Goal: Task Accomplishment & Management: Manage account settings

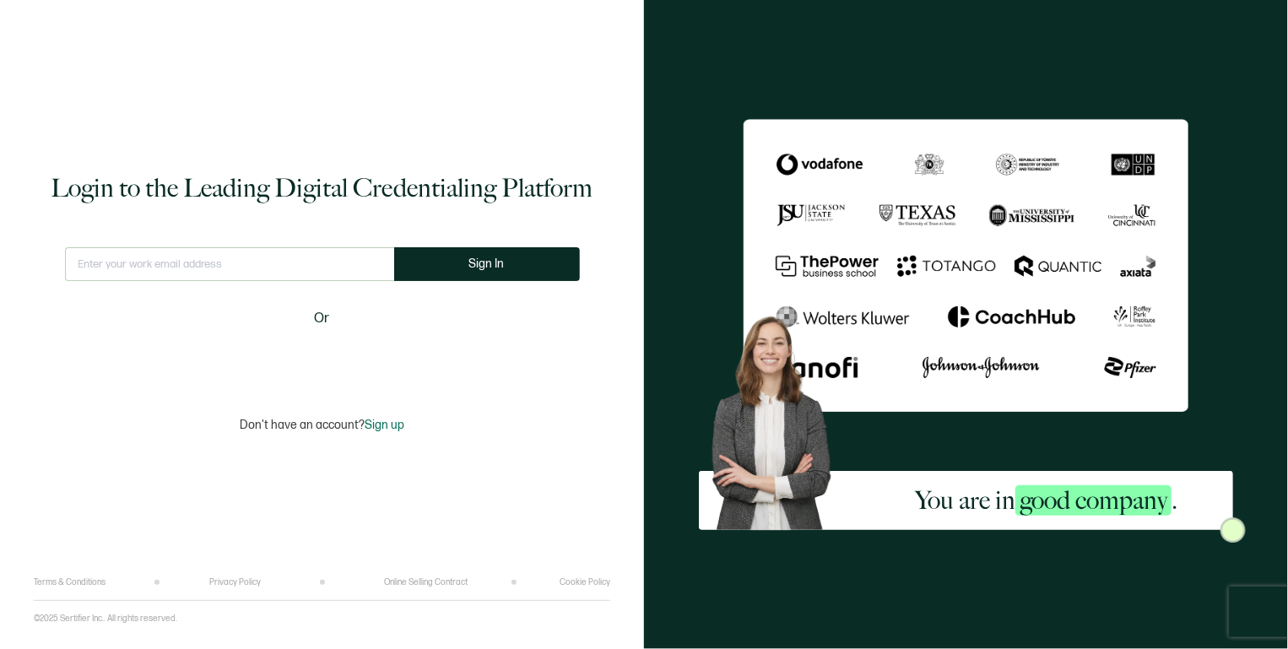
click at [204, 278] on input "text" at bounding box center [229, 264] width 329 height 34
type input "[PERSON_NAME][EMAIL_ADDRESS][PERSON_NAME][DOMAIN_NAME]"
click at [440, 258] on button "Sign In" at bounding box center [487, 264] width 186 height 34
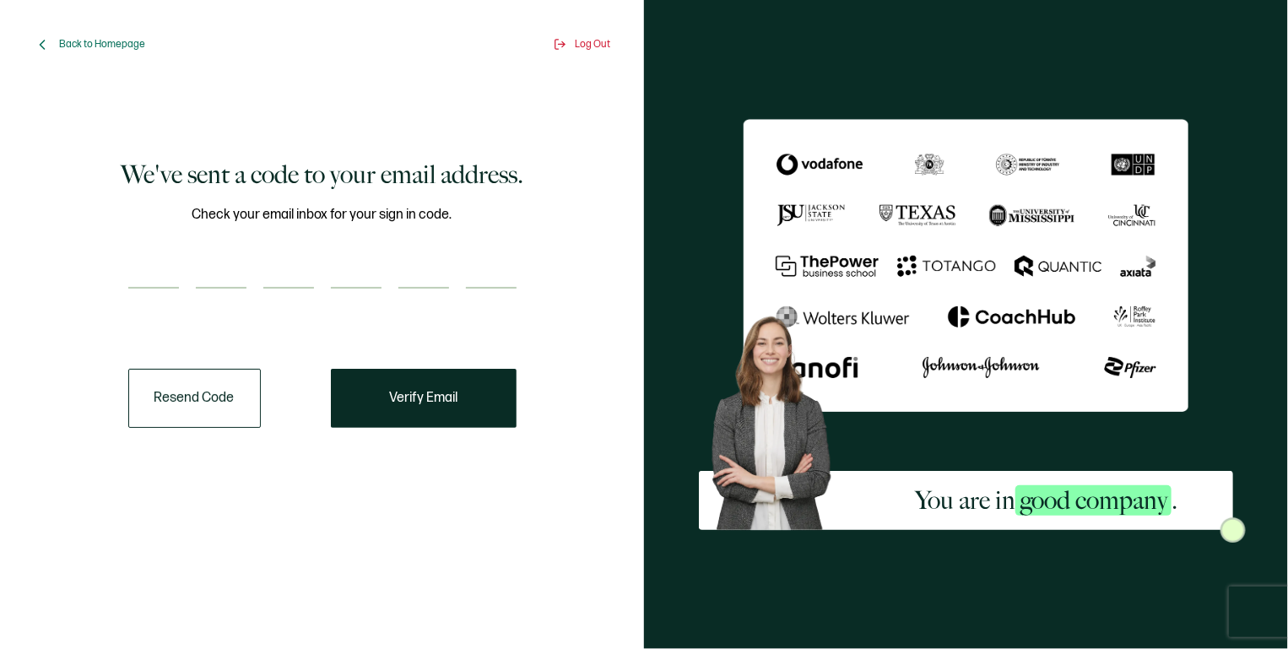
click at [150, 285] on input "number" at bounding box center [153, 272] width 51 height 34
type input "1"
type input "9"
type input "0"
type input "1"
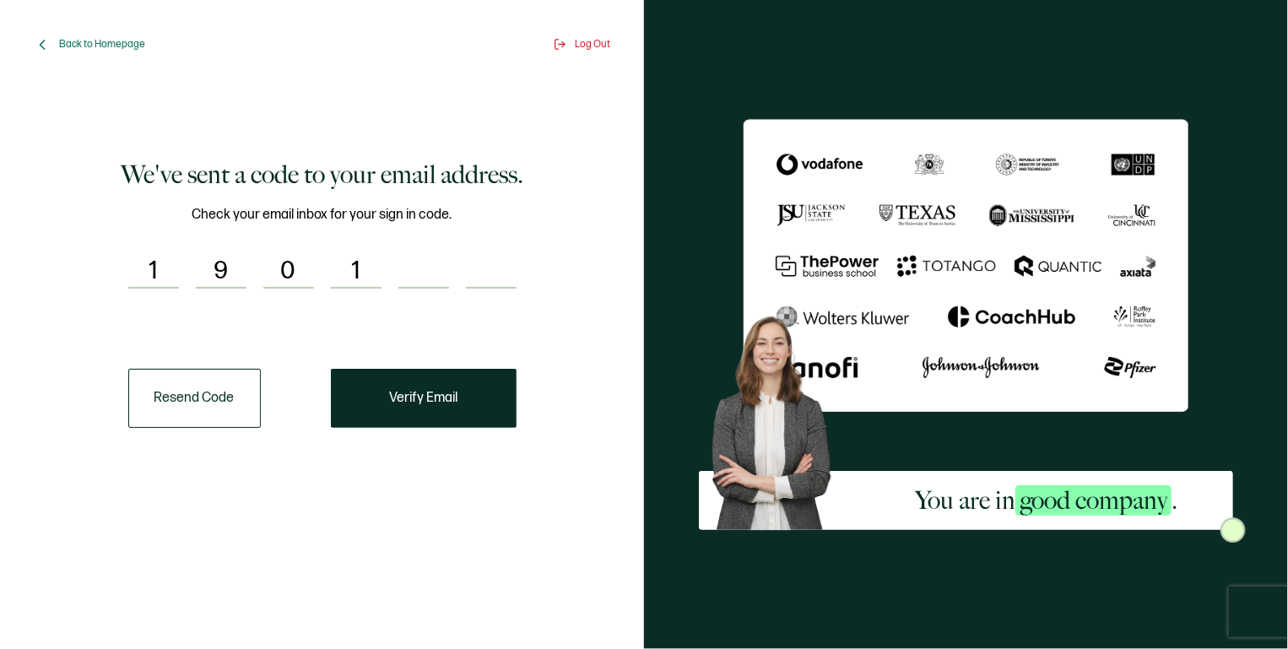
type input "7"
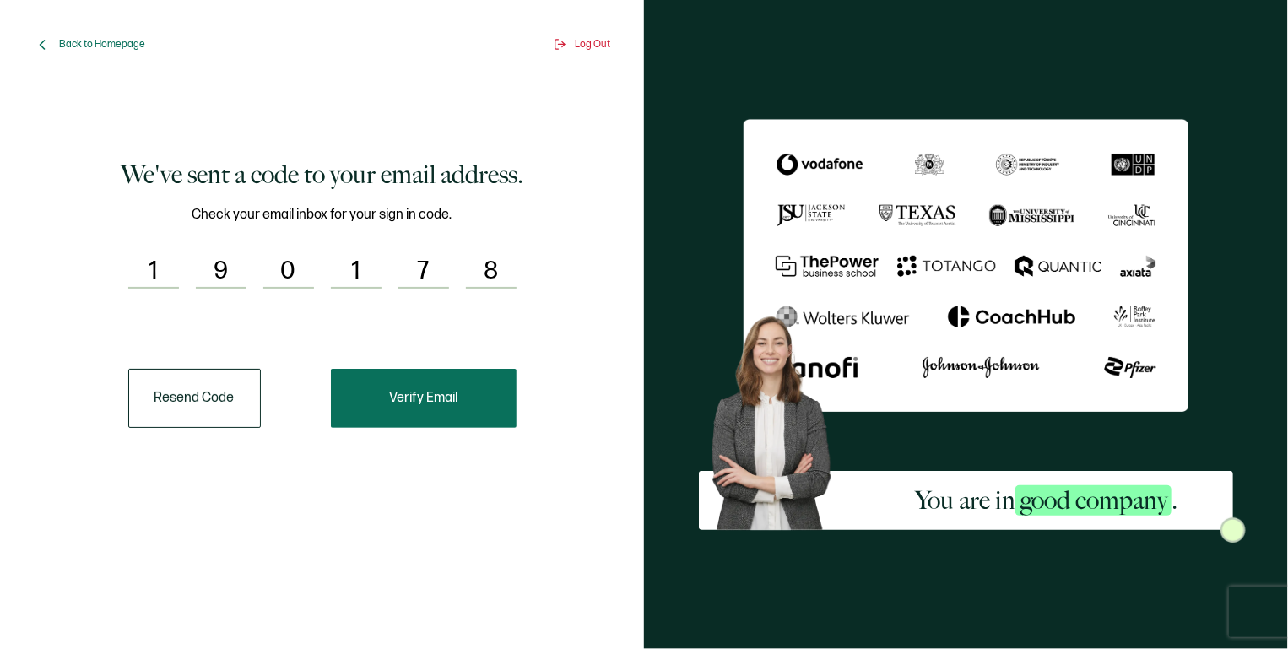
type input "8"
click at [460, 401] on button "Verify Email" at bounding box center [424, 398] width 186 height 59
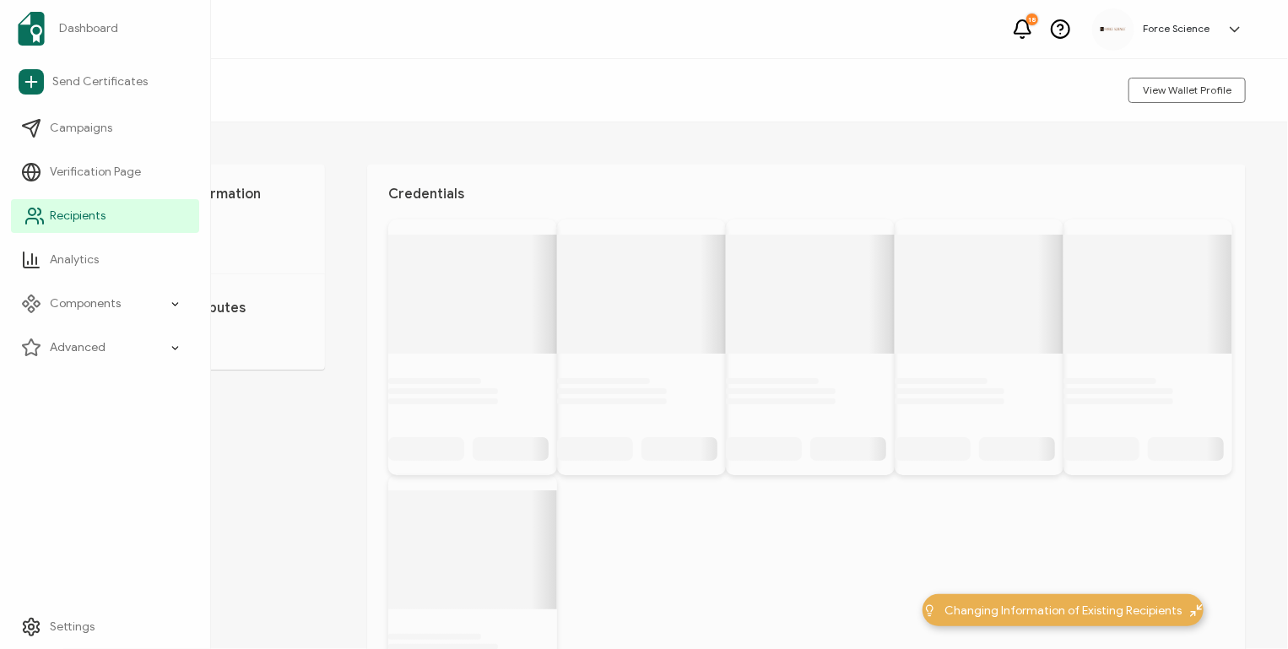
click at [90, 216] on span "Recipients" at bounding box center [78, 216] width 56 height 17
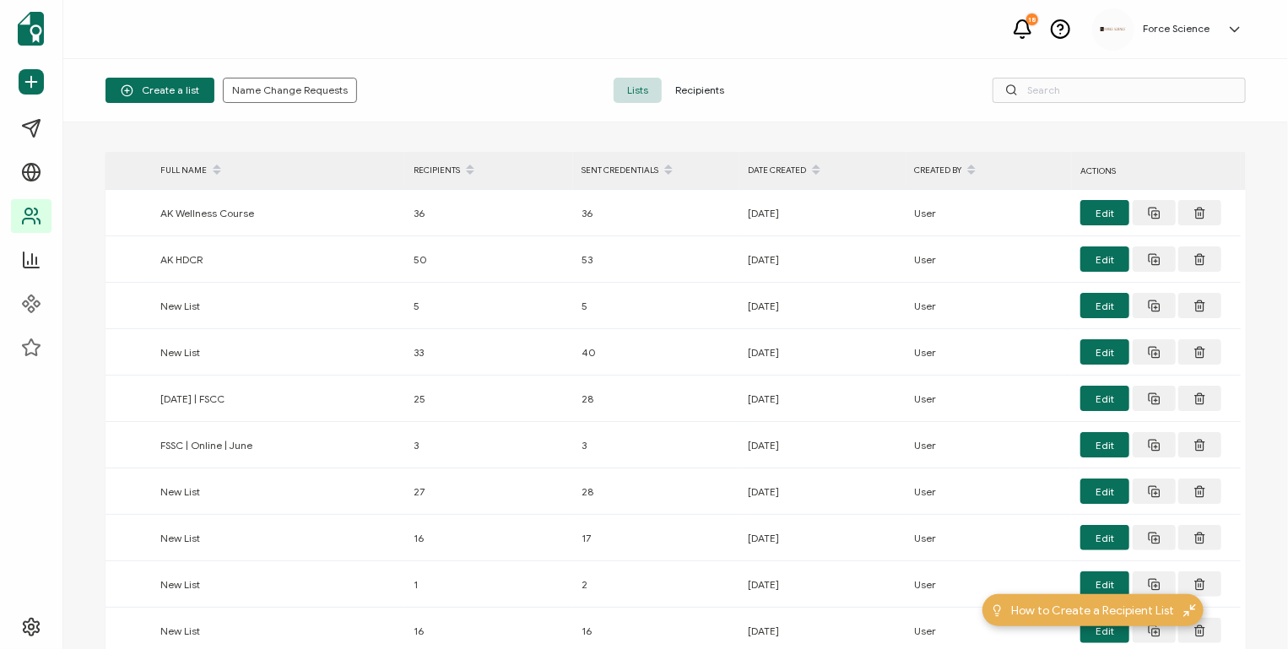
drag, startPoint x: 700, startPoint y: 89, endPoint x: 898, endPoint y: 104, distance: 198.9
click at [700, 89] on span "Recipients" at bounding box center [700, 90] width 76 height 25
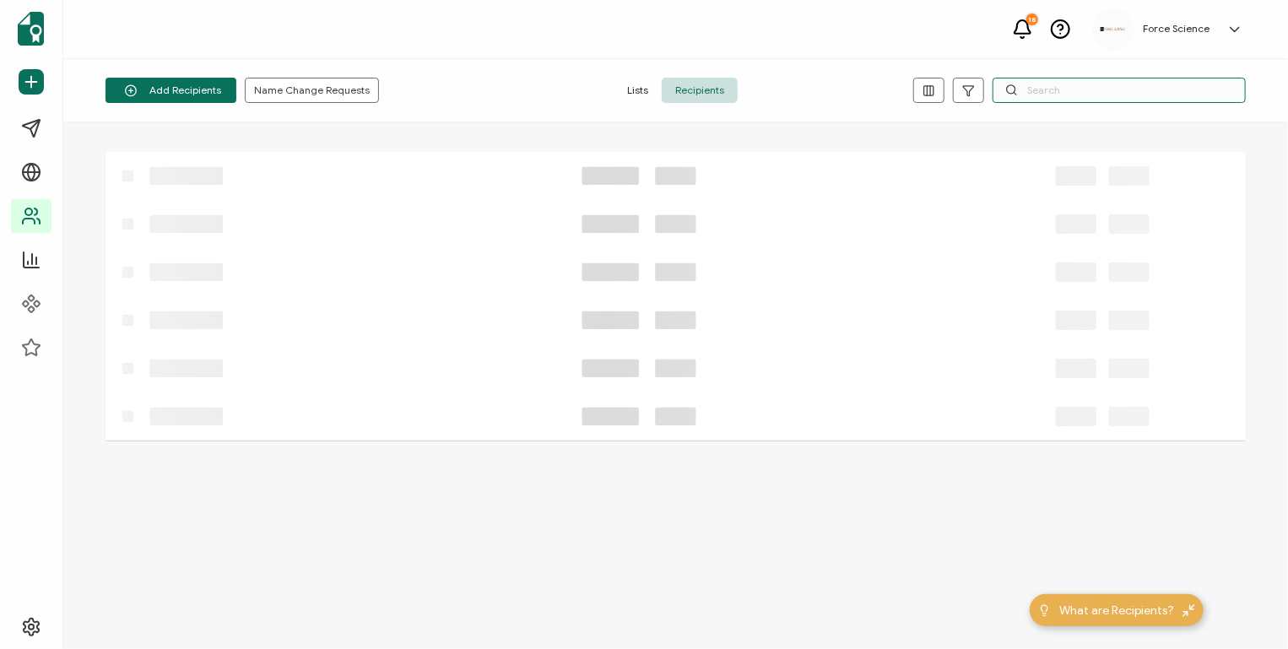
click at [1098, 89] on input "text" at bounding box center [1118, 90] width 253 height 25
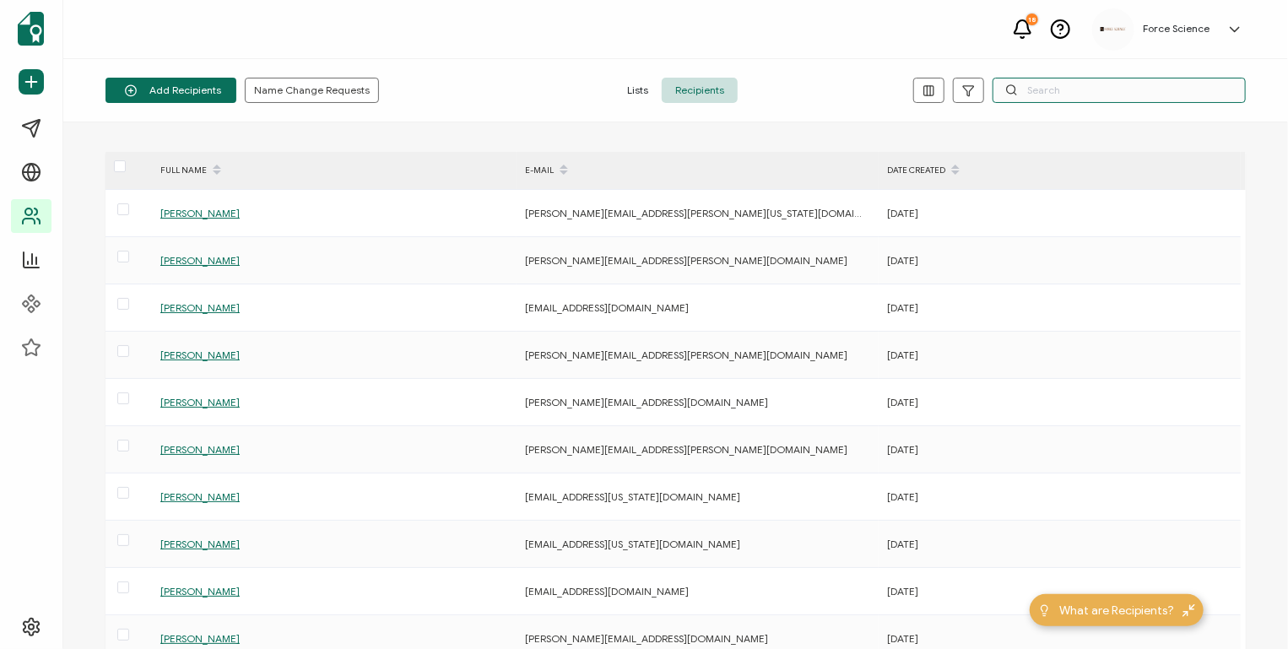
paste input "[PERSON_NAME][EMAIL_ADDRESS][DOMAIN_NAME]"
type input "[PERSON_NAME][EMAIL_ADDRESS][DOMAIN_NAME]"
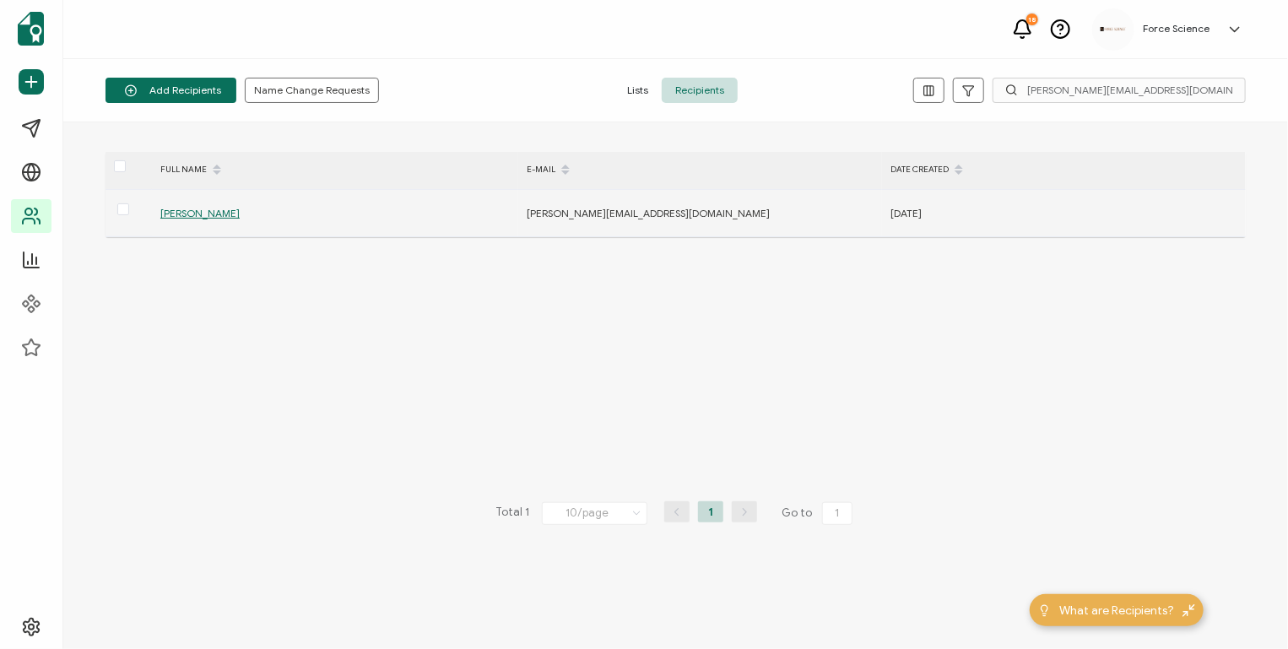
click at [210, 213] on span "[PERSON_NAME]" at bounding box center [199, 213] width 79 height 13
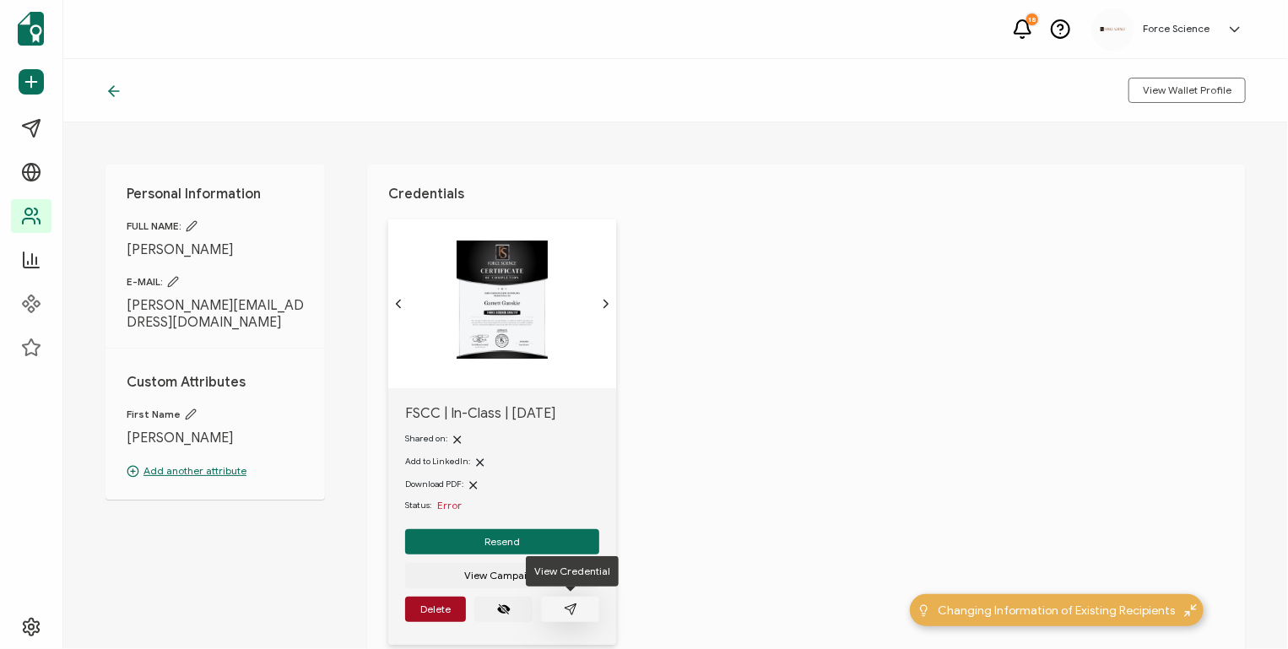
click at [568, 599] on button "button" at bounding box center [570, 609] width 58 height 25
